Goal: Obtain resource: Download file/media

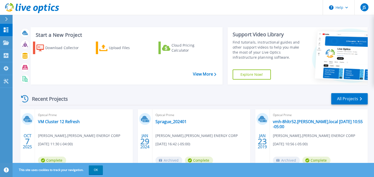
scroll to position [27, 0]
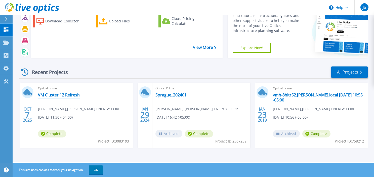
click at [65, 95] on link "VM Cluster 12 Refresh" at bounding box center [59, 94] width 42 height 5
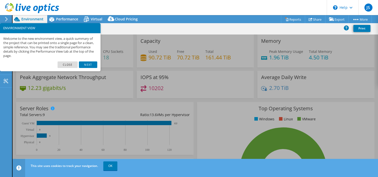
select select "USD"
click at [71, 68] on link "Close" at bounding box center [68, 64] width 20 height 7
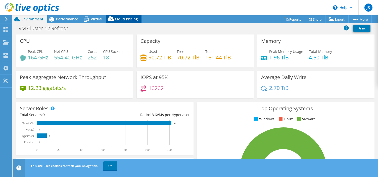
click at [123, 19] on span "Cloud Pricing" at bounding box center [126, 19] width 23 height 5
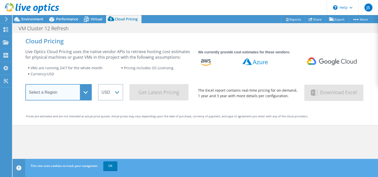
click at [25, 84] on select "Select a Region [GEOGRAPHIC_DATA] ([GEOGRAPHIC_DATA]) [GEOGRAPHIC_DATA] ([GEOGR…" at bounding box center [58, 92] width 66 height 16
select select "USEast"
click option "US East ([US_STATE])" at bounding box center [0, 0] width 0 height 0
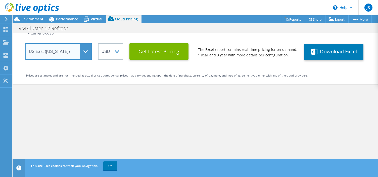
scroll to position [7, 0]
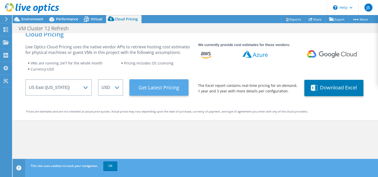
click at [166, 88] on Latest "Get Latest Pricing" at bounding box center [159, 87] width 59 height 16
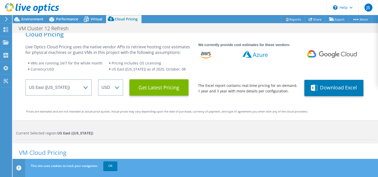
scroll to position [22, 0]
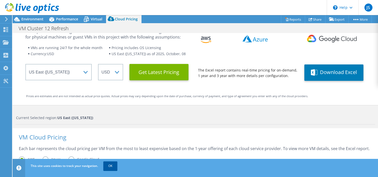
click at [114, 166] on link "OK" at bounding box center [110, 165] width 14 height 9
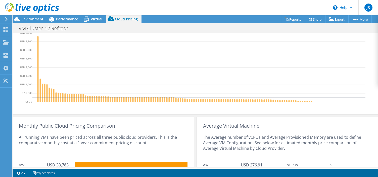
scroll to position [0, 0]
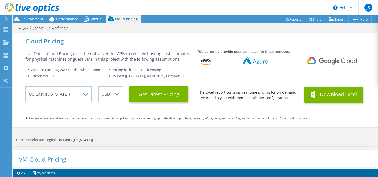
click at [319, 94] on button "Download Excel" at bounding box center [334, 95] width 59 height 16
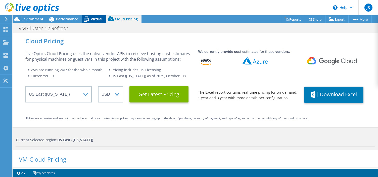
click at [94, 20] on span "Virtual" at bounding box center [97, 19] width 12 height 5
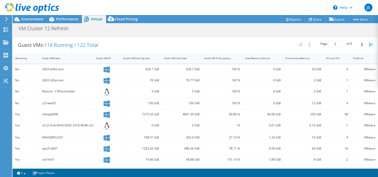
scroll to position [54, 0]
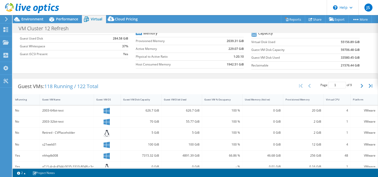
click at [120, 19] on span "Cloud Pricing" at bounding box center [126, 19] width 23 height 5
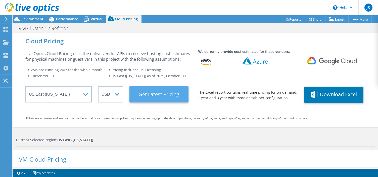
scroll to position [23, 0]
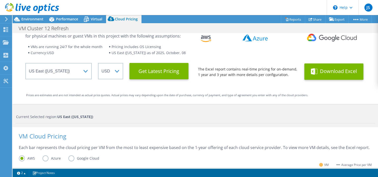
click at [318, 72] on button "Download Excel" at bounding box center [334, 71] width 59 height 16
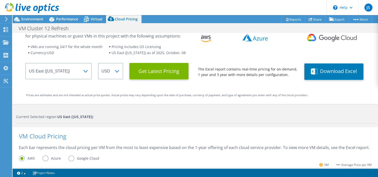
click at [18, 176] on section "Warnings Messages Queue Depth is not recorded from VMware VCenter servers and w…" at bounding box center [196, 173] width 366 height 8
click at [313, 93] on div "Prices are estimates and are not intended as actual price quotes. Actual prices…" at bounding box center [195, 95] width 339 height 6
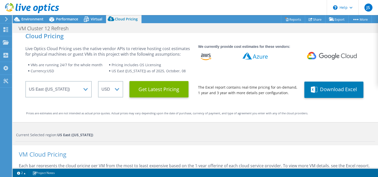
scroll to position [0, 0]
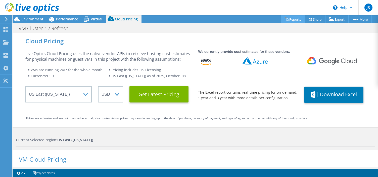
click at [289, 21] on link "Reports" at bounding box center [293, 19] width 24 height 8
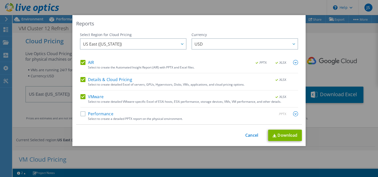
click at [83, 62] on label "AIR" at bounding box center [88, 62] width 14 height 5
click at [0, 0] on input "AIR" at bounding box center [0, 0] width 0 height 0
click at [82, 94] on label "VMware" at bounding box center [92, 96] width 23 height 5
click at [0, 0] on input "VMware" at bounding box center [0, 0] width 0 height 0
click at [285, 134] on link "Download" at bounding box center [285, 135] width 34 height 11
